Goal: Task Accomplishment & Management: Manage account settings

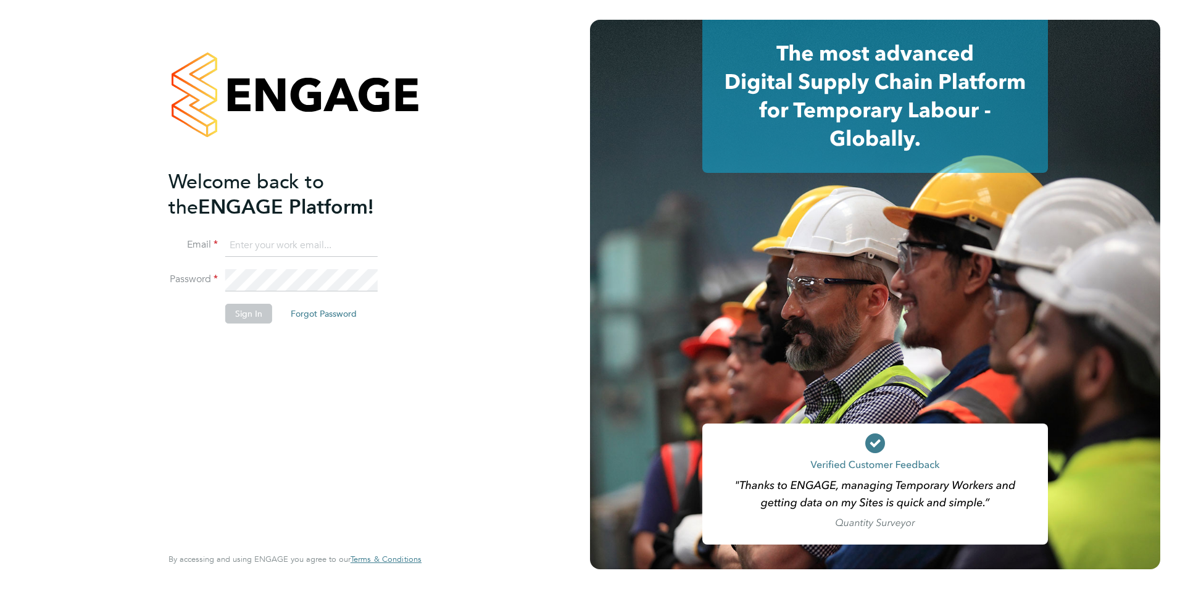
type input "Chloe.Whittall@linsco.com"
click at [255, 312] on button "Sign In" at bounding box center [248, 314] width 47 height 20
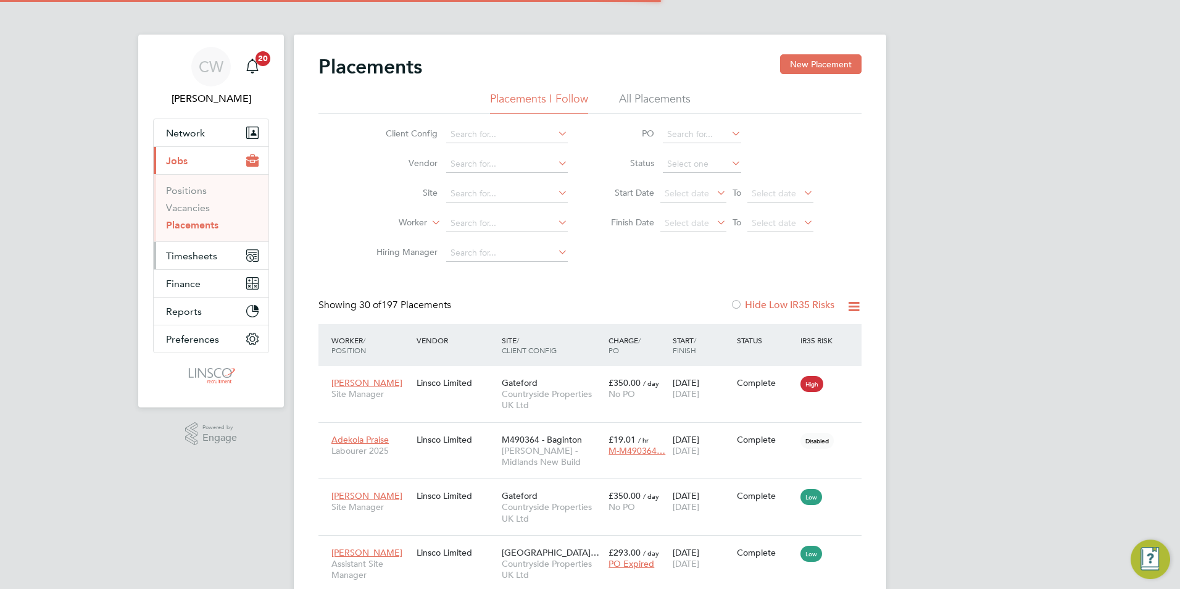
click at [220, 257] on button "Timesheets" at bounding box center [211, 255] width 115 height 27
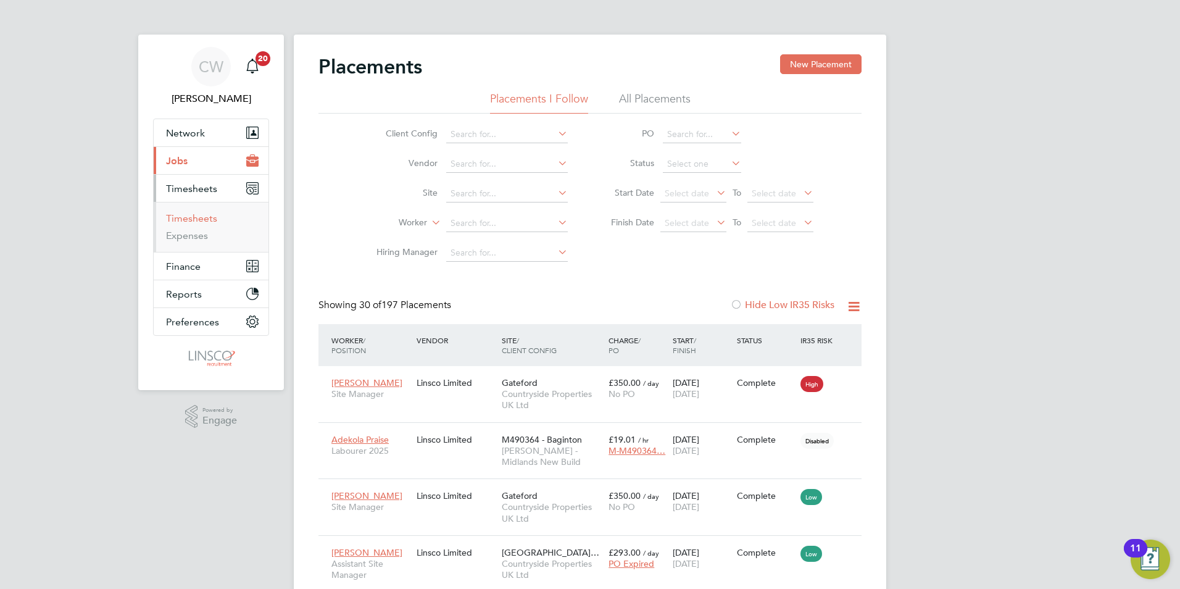
click at [206, 223] on link "Timesheets" at bounding box center [191, 218] width 51 height 12
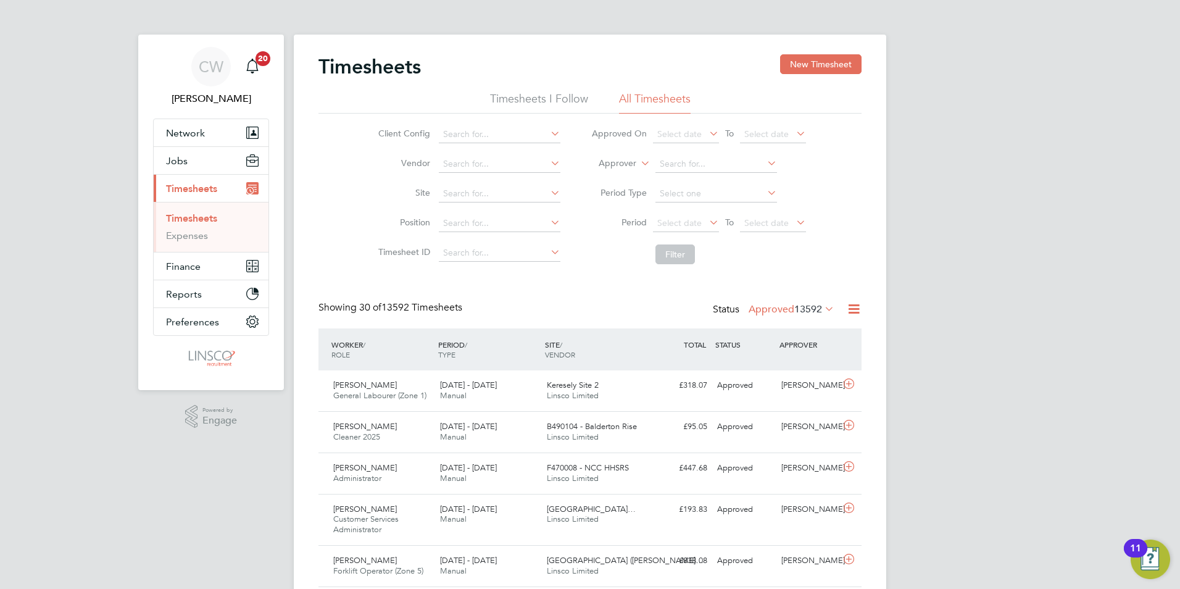
click at [811, 310] on span "13592" at bounding box center [808, 309] width 28 height 12
click at [771, 362] on li "Submitted" at bounding box center [770, 365] width 57 height 17
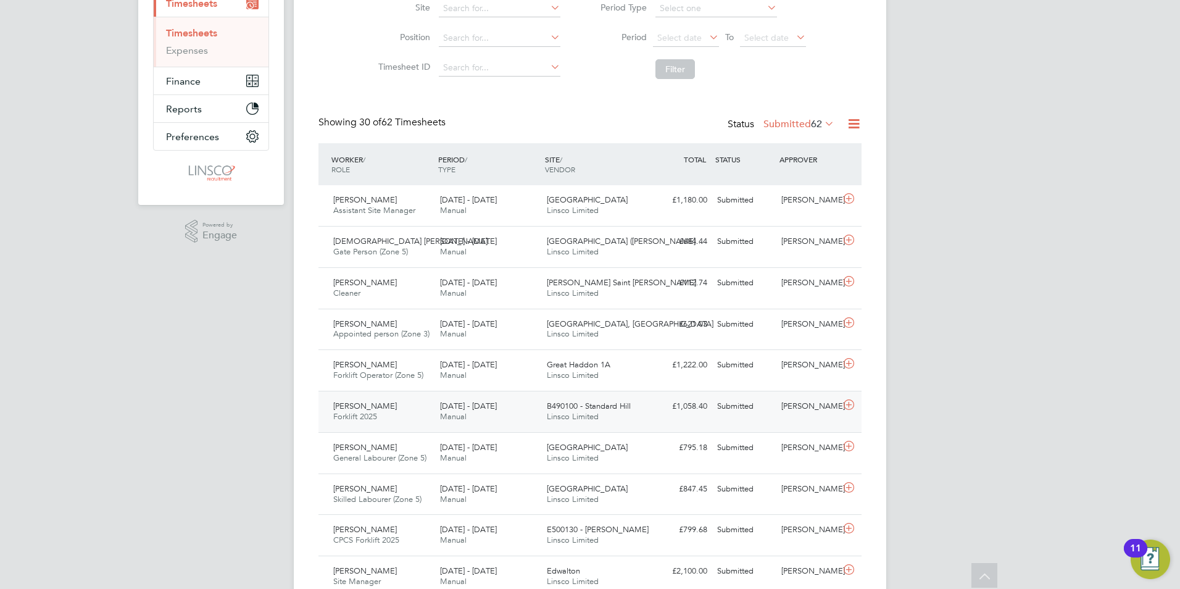
click at [849, 406] on icon at bounding box center [848, 405] width 15 height 10
